Goal: Task Accomplishment & Management: Use online tool/utility

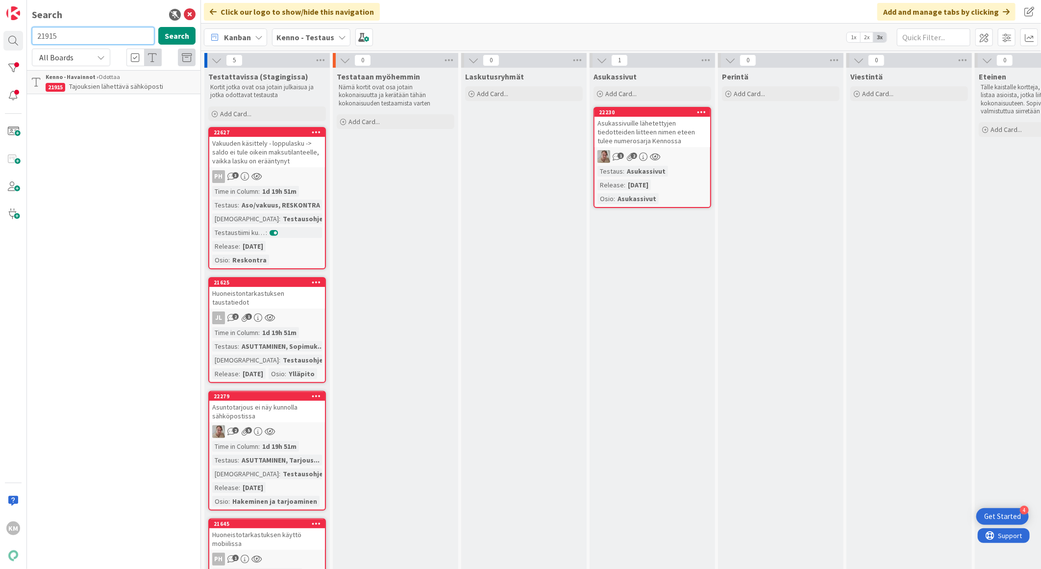
drag, startPoint x: 100, startPoint y: 35, endPoint x: 0, endPoint y: 26, distance: 100.9
click at [0, 26] on html "4 Get Started KM Search 21915 Search All Boards Current Board All Boards Kenno …" at bounding box center [520, 284] width 1041 height 569
click at [313, 34] on b "Kenno - Testaus" at bounding box center [305, 37] width 58 height 10
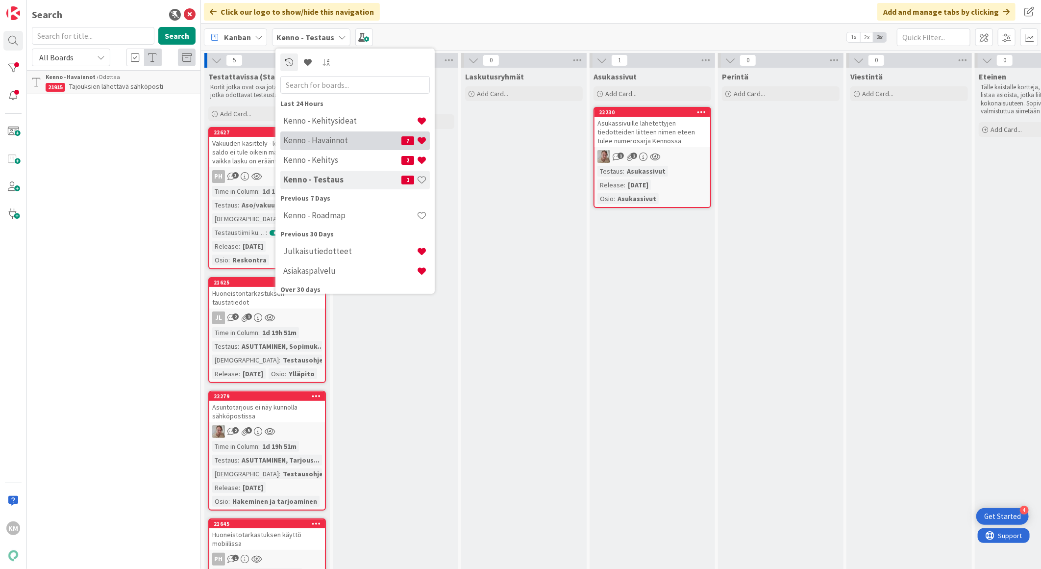
click at [317, 138] on h4 "Kenno - Havainnot" at bounding box center [342, 140] width 118 height 10
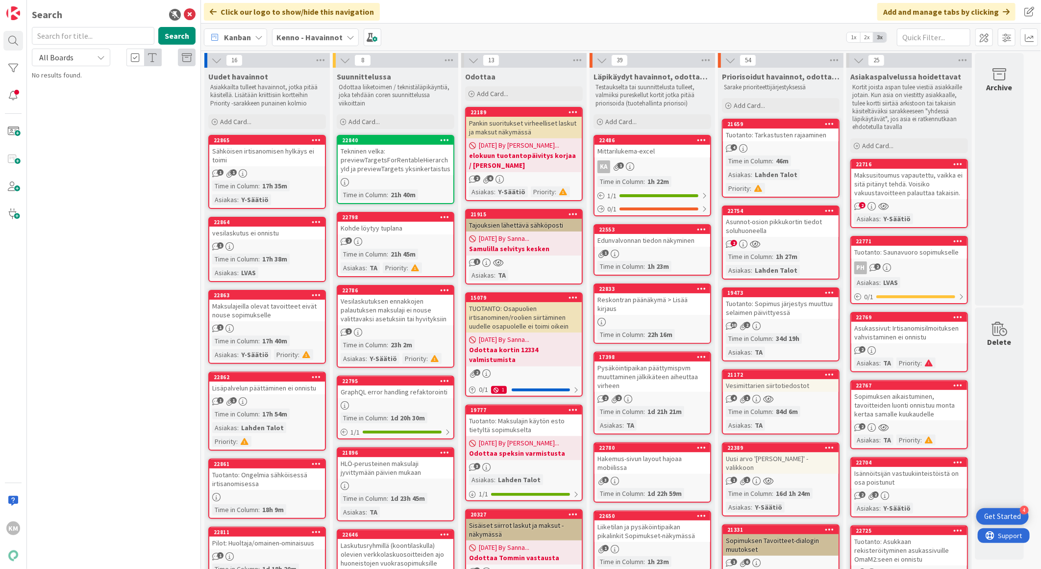
click at [894, 182] on div "Maksusitoumus vapautettu, vaikka ei sitä pitänyt tehdä. Voisiko vakuustavoittee…" at bounding box center [910, 184] width 116 height 30
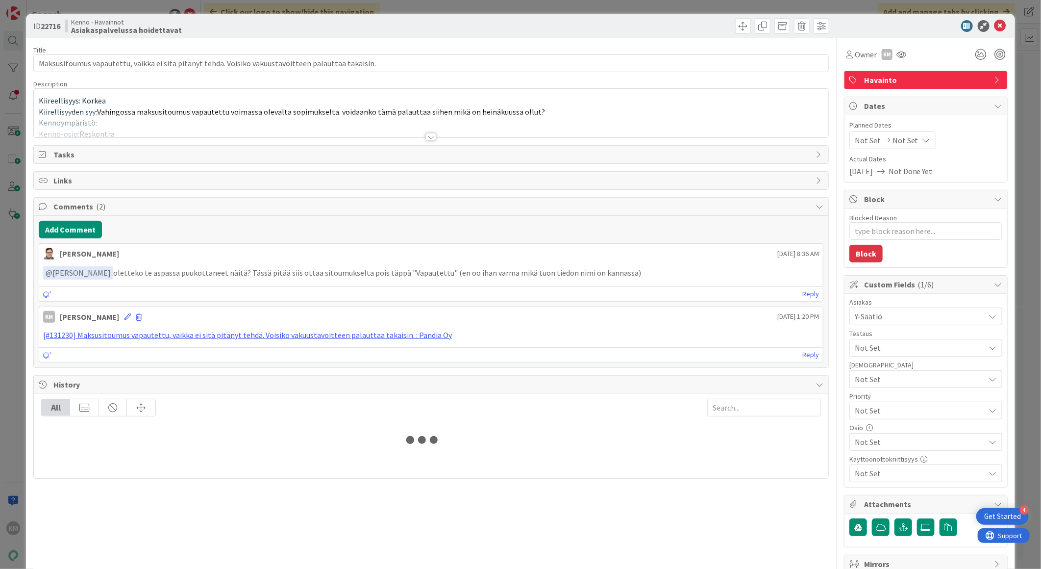
type textarea "x"
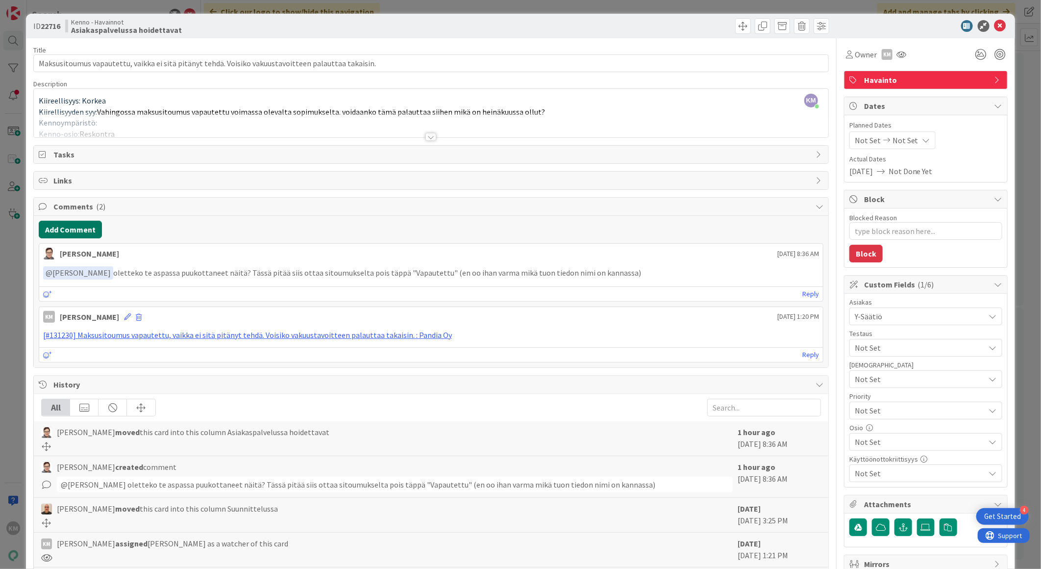
click at [99, 237] on button "Add Comment" at bounding box center [70, 230] width 63 height 18
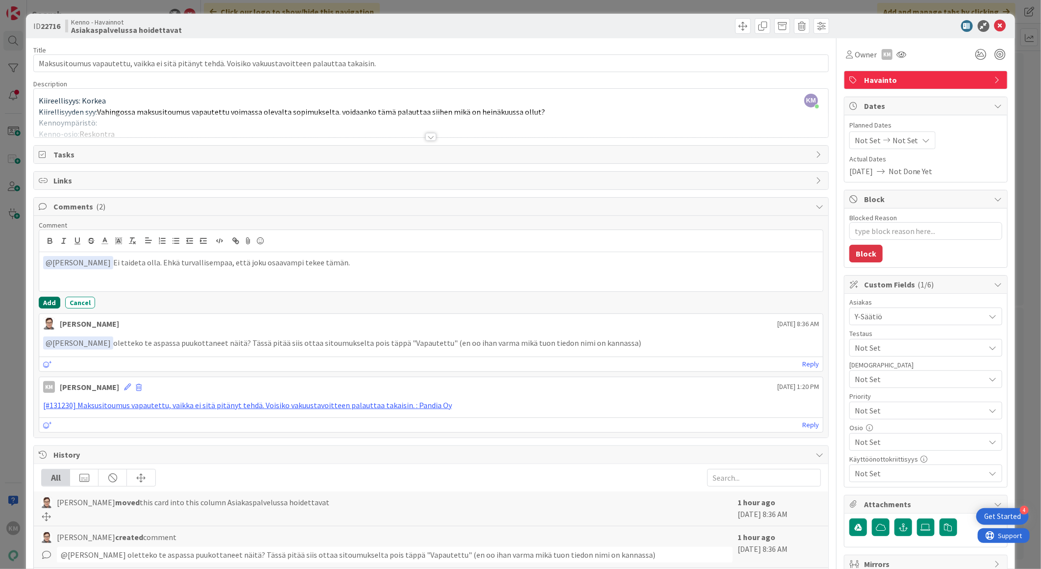
click at [47, 302] on button "Add" at bounding box center [50, 303] width 22 height 12
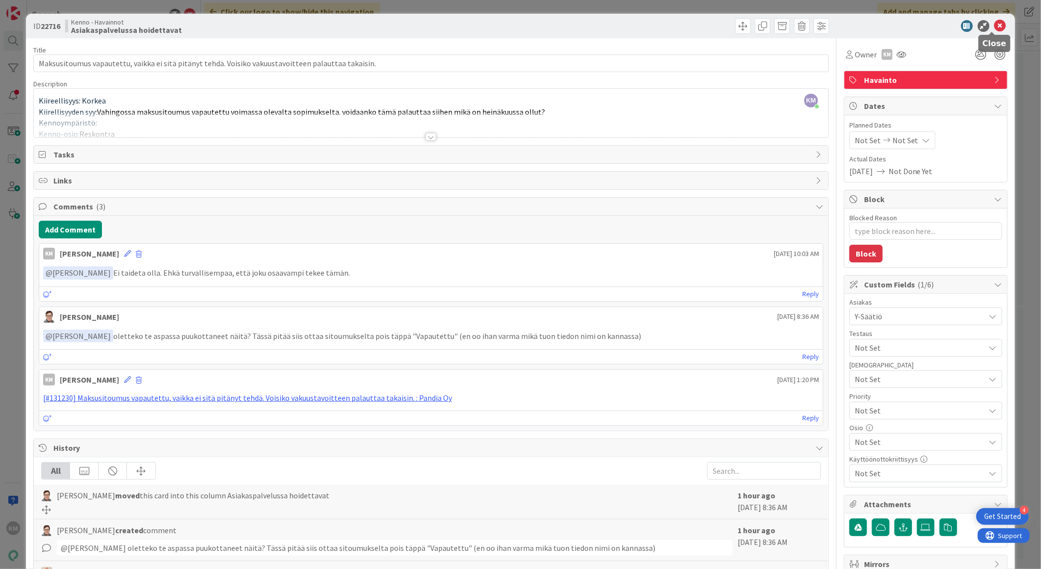
click at [995, 26] on icon at bounding box center [1001, 26] width 12 height 12
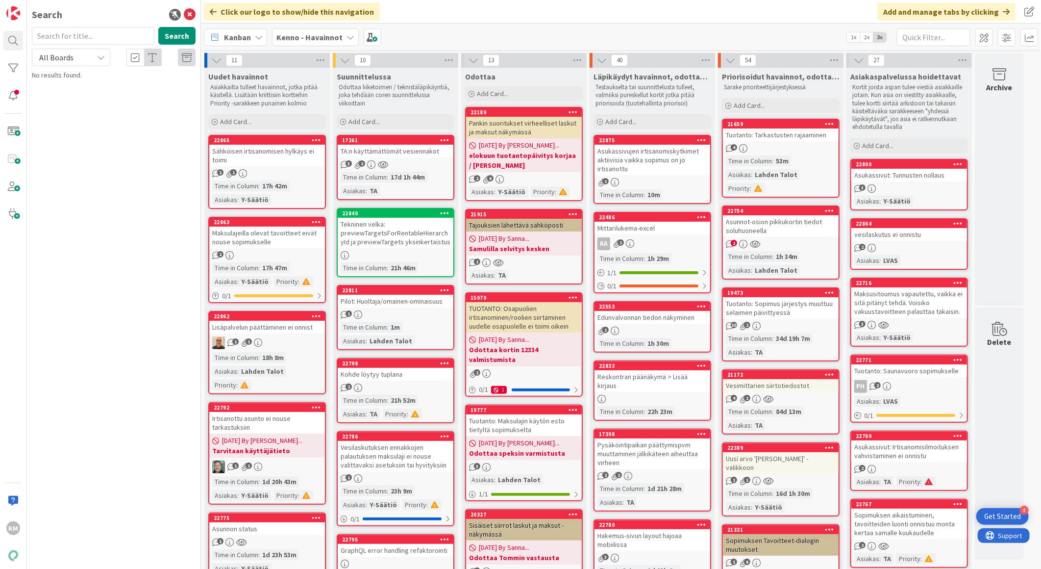
click at [886, 312] on div "Maksusitoumus vapautettu, vaikka ei sitä pitänyt tehdä. Voisiko vakuustavoittee…" at bounding box center [910, 302] width 116 height 30
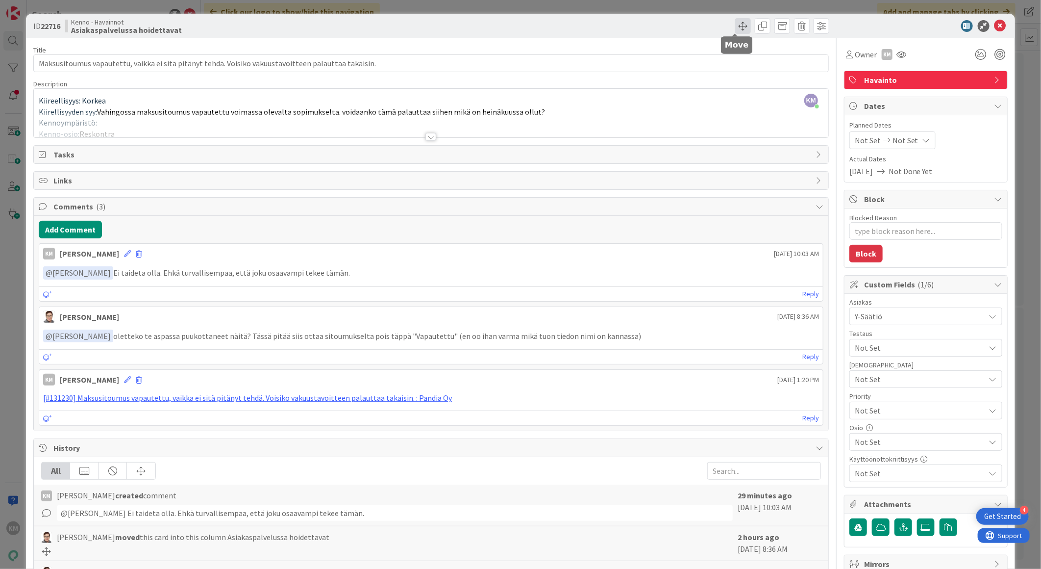
click at [736, 30] on span at bounding box center [743, 26] width 16 height 16
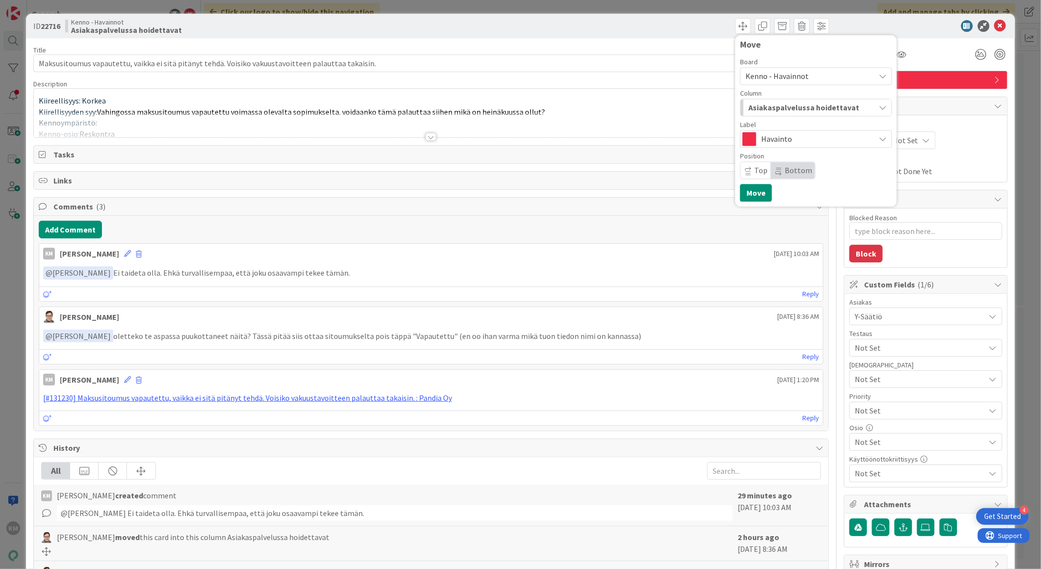
click at [785, 110] on span "Asiakaspalvelussa hoidettavat" at bounding box center [804, 107] width 111 height 13
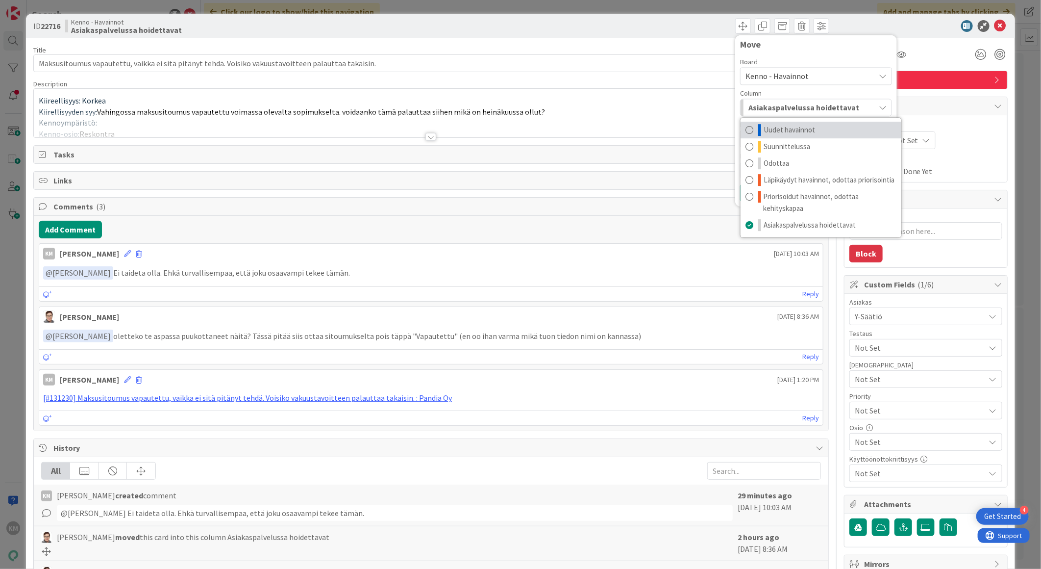
click at [785, 128] on span "Uudet havainnot" at bounding box center [789, 130] width 51 height 12
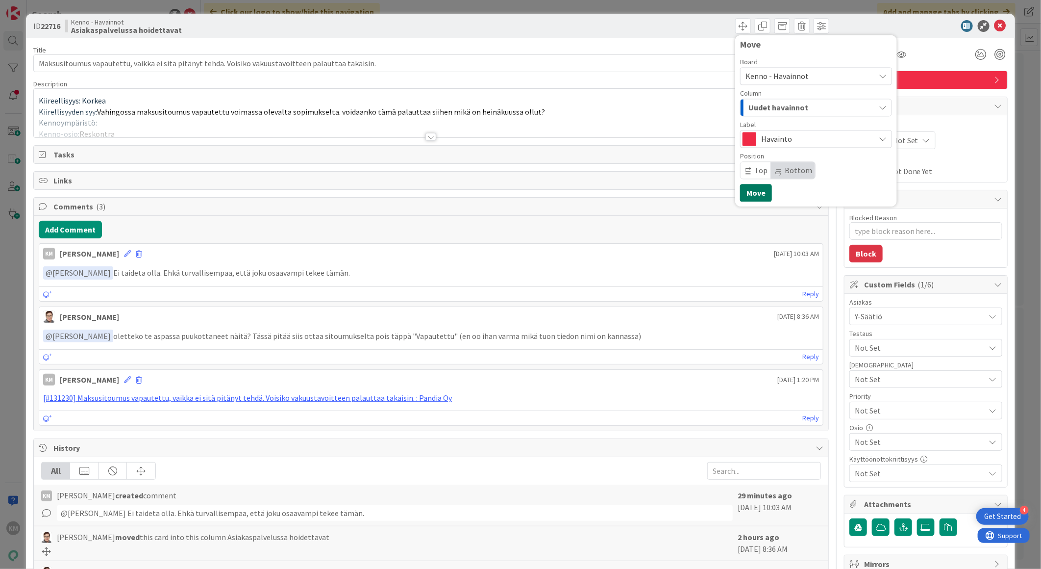
click at [742, 192] on button "Move" at bounding box center [756, 193] width 32 height 18
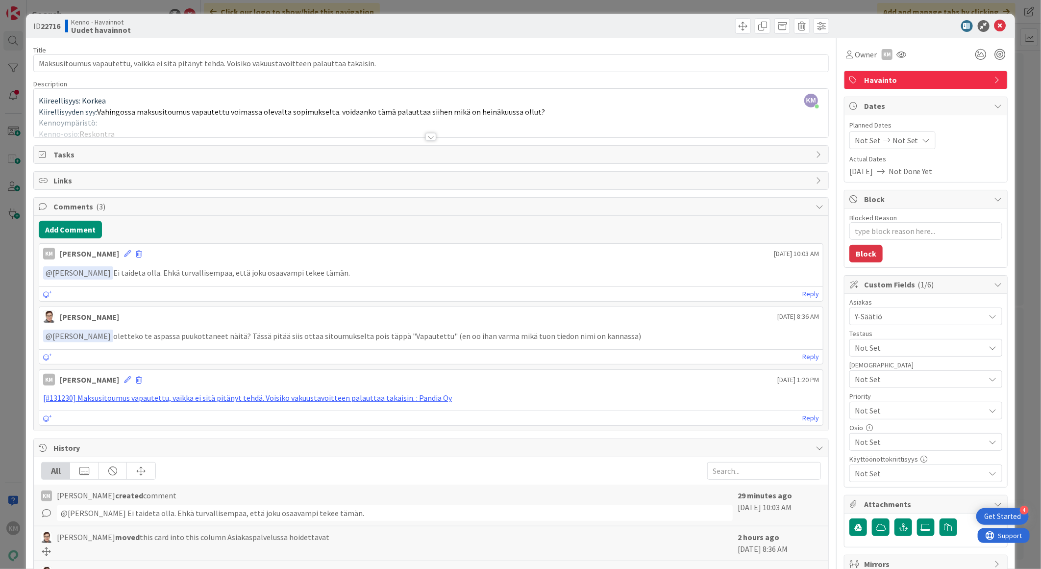
type textarea "x"
click at [995, 25] on icon at bounding box center [1001, 26] width 12 height 12
